Goal: Information Seeking & Learning: Learn about a topic

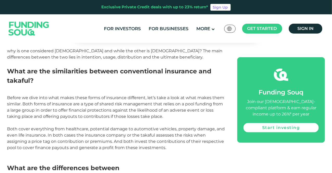
scroll to position [263, 0]
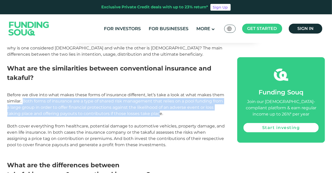
drag, startPoint x: 24, startPoint y: 95, endPoint x: 160, endPoint y: 109, distance: 136.4
click at [160, 109] on span "Before we dive into what makes these forms of insurance different, let’s take a…" at bounding box center [116, 119] width 218 height 55
copy span "Both forms of insurance are a type of shared risk management that relies on a p…"
click at [88, 99] on span "Before we dive into what makes these forms of insurance different, let’s take a…" at bounding box center [116, 119] width 218 height 55
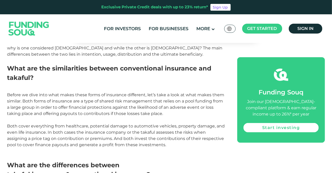
click at [165, 110] on p "Before we dive into what makes these forms of insurance different, let’s take a…" at bounding box center [116, 126] width 219 height 69
drag, startPoint x: 164, startPoint y: 109, endPoint x: 96, endPoint y: 108, distance: 68.3
drag, startPoint x: 96, startPoint y: 108, endPoint x: 36, endPoint y: 96, distance: 60.4
click at [36, 96] on span "Before we dive into what makes these forms of insurance different, let’s take a…" at bounding box center [116, 119] width 218 height 55
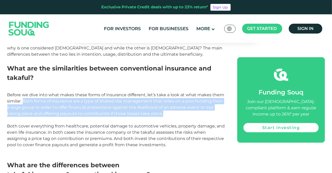
drag, startPoint x: 24, startPoint y: 96, endPoint x: 165, endPoint y: 108, distance: 141.5
click at [165, 108] on p "Before we dive into what makes these forms of insurance different, let’s take a…" at bounding box center [116, 126] width 219 height 69
copy span "Both forms of insurance are a type of shared risk management that relies on a p…"
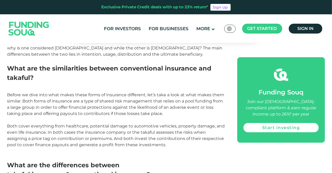
click at [184, 139] on p "Before we dive into what makes these forms of insurance different, let’s take a…" at bounding box center [116, 126] width 219 height 69
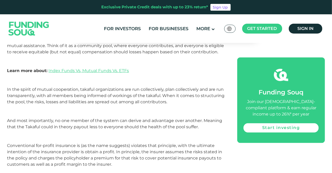
scroll to position [463, 0]
